Goal: Check status: Check status

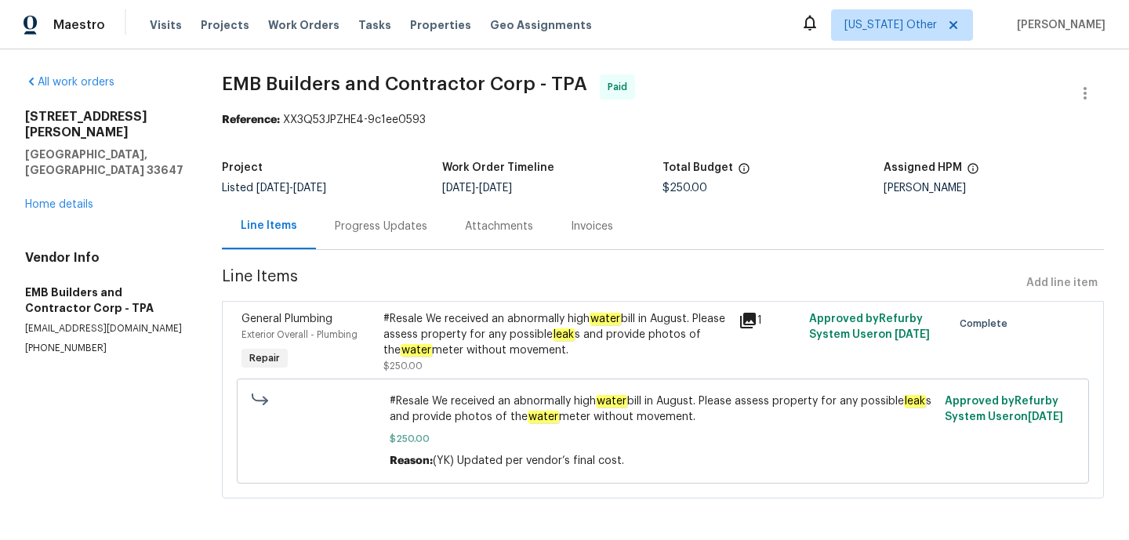
click at [371, 239] on div "Progress Updates" at bounding box center [381, 226] width 130 height 46
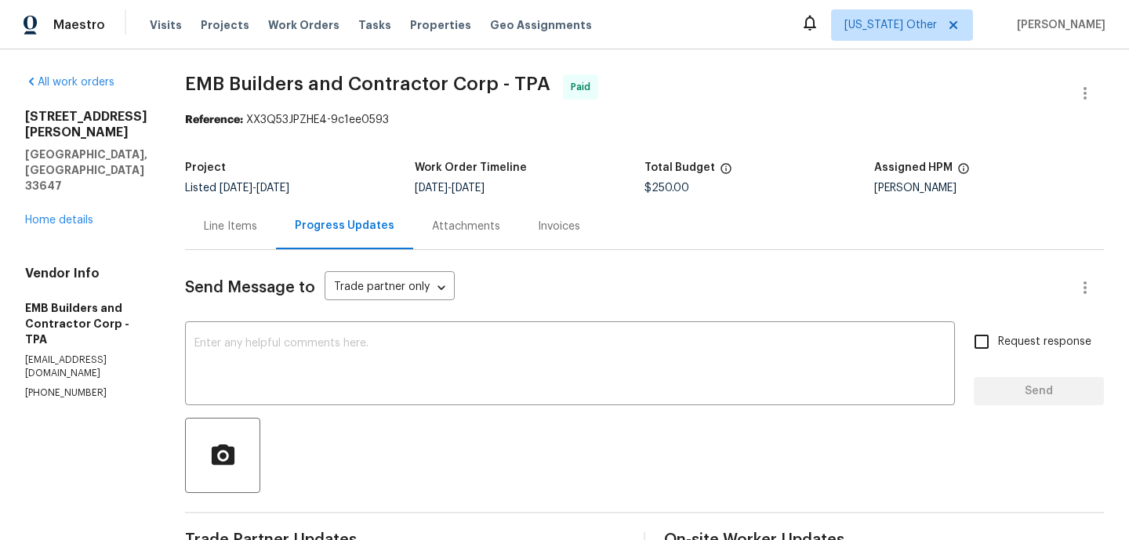
click at [538, 222] on div "Invoices" at bounding box center [559, 227] width 42 height 16
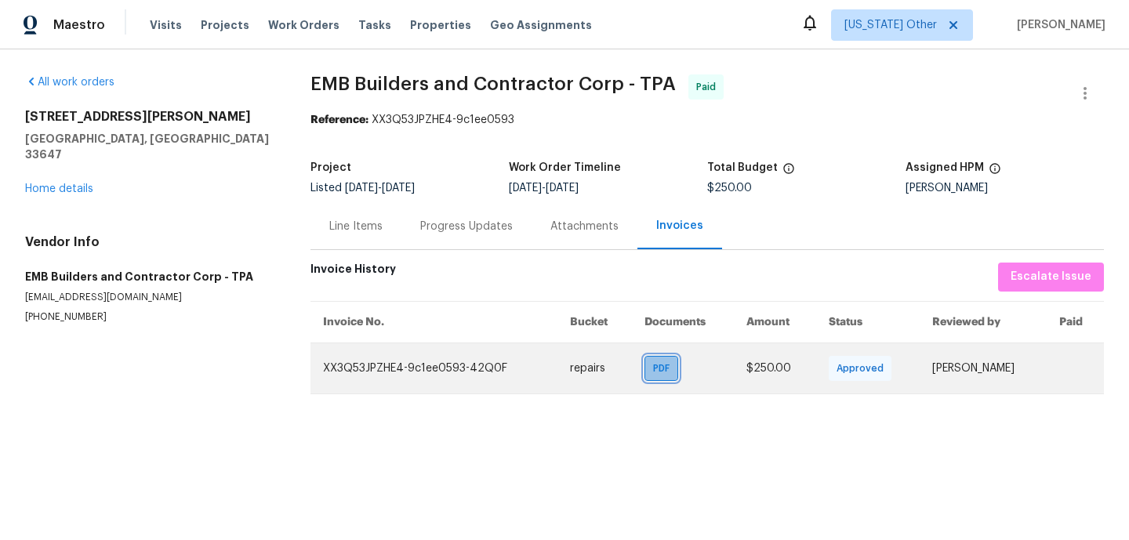
click at [653, 372] on span "PDF" at bounding box center [664, 369] width 23 height 16
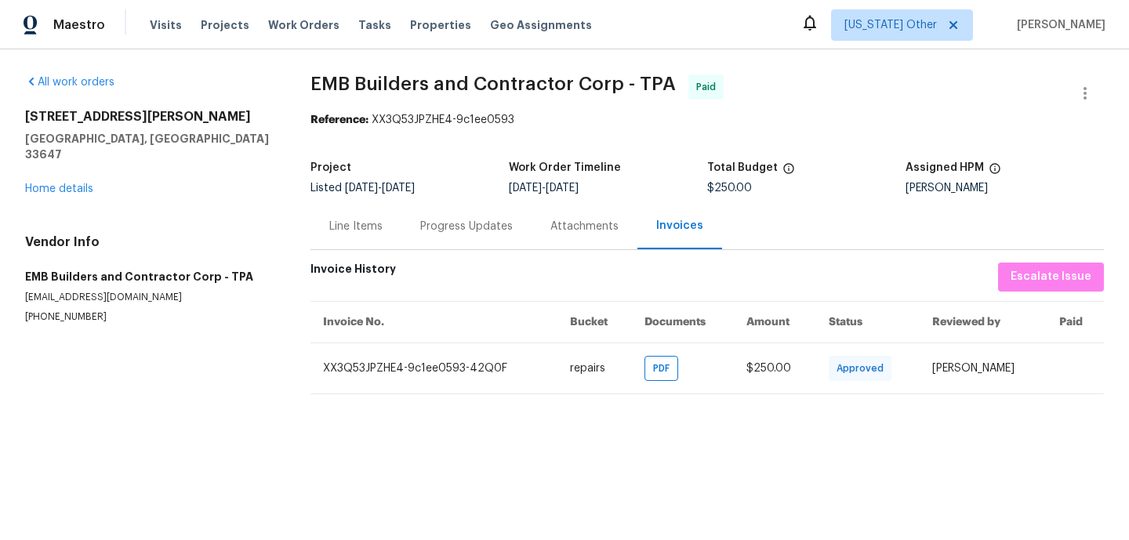
click at [470, 234] on div "Progress Updates" at bounding box center [466, 226] width 130 height 46
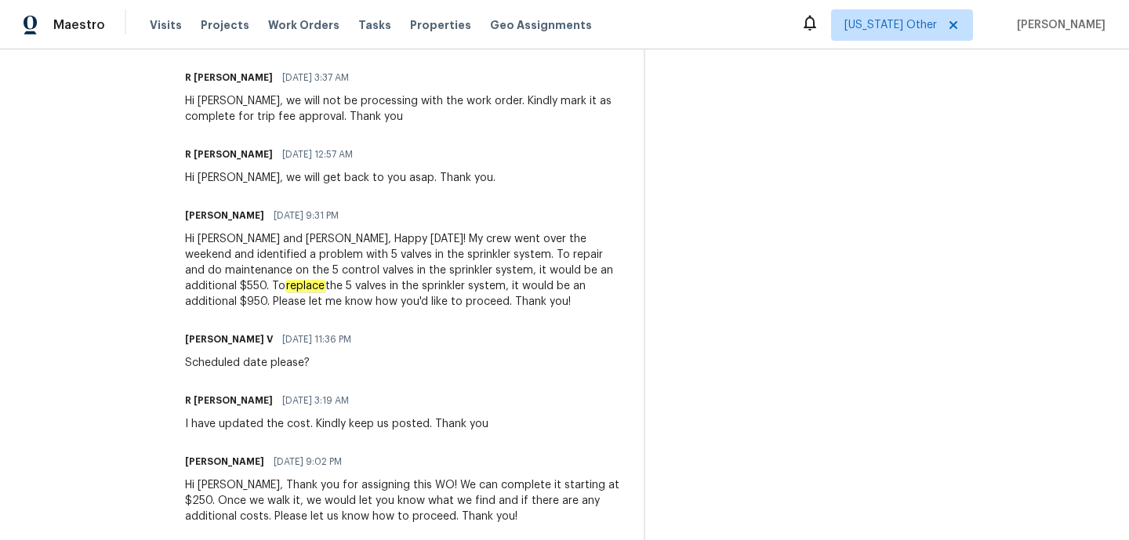
scroll to position [819, 0]
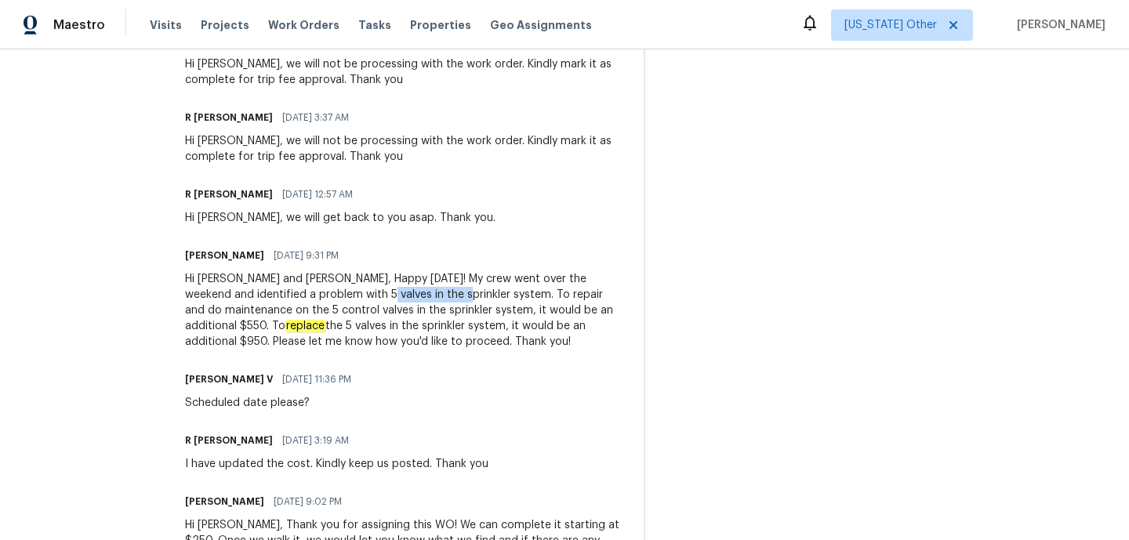
drag, startPoint x: 317, startPoint y: 295, endPoint x: 397, endPoint y: 291, distance: 79.3
click at [397, 291] on div "Hi [PERSON_NAME] and [PERSON_NAME], Happy [DATE]! My crew went over the weekend…" at bounding box center [405, 310] width 440 height 78
copy div "sprinkler system"
